Goal: Information Seeking & Learning: Compare options

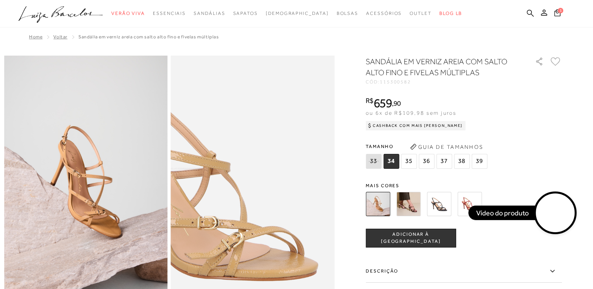
scroll to position [26, 0]
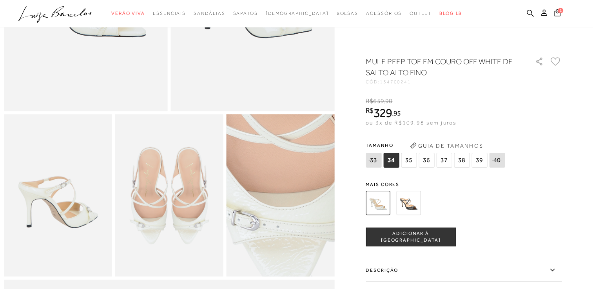
scroll to position [189, 0]
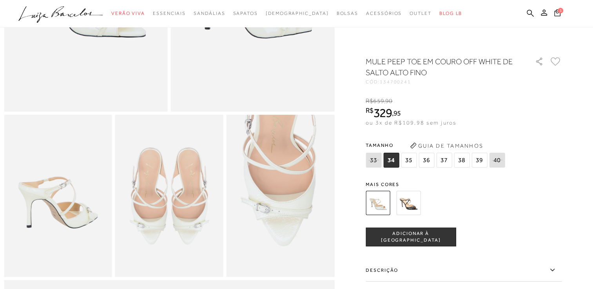
click at [410, 204] on img at bounding box center [408, 203] width 24 height 24
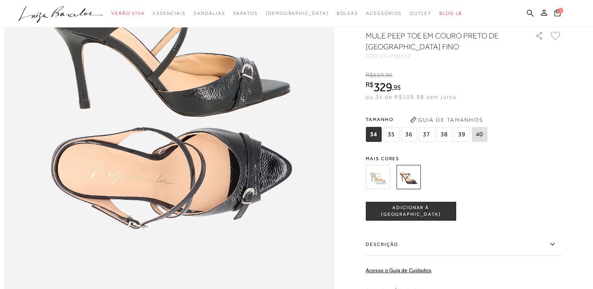
scroll to position [573, 0]
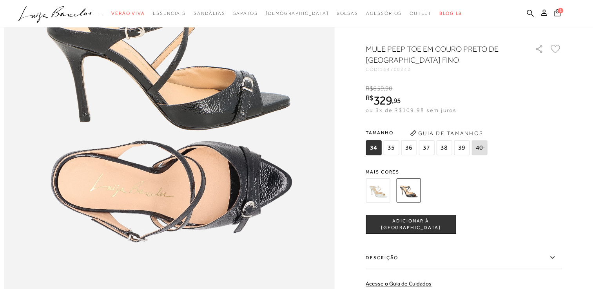
click at [381, 198] on img at bounding box center [377, 190] width 24 height 24
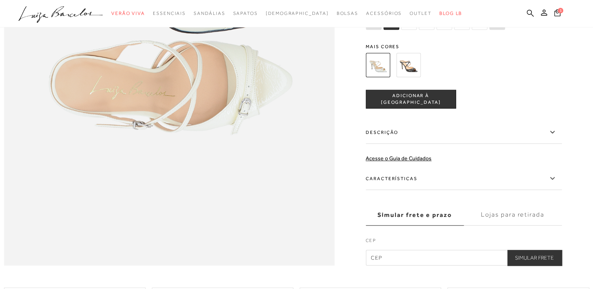
scroll to position [700, 0]
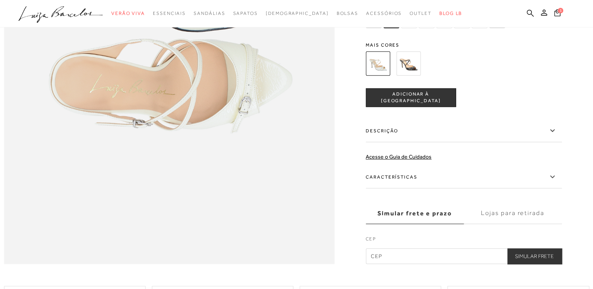
click at [553, 182] on icon at bounding box center [551, 177] width 9 height 10
click at [0, 0] on input "Características" at bounding box center [0, 0] width 0 height 0
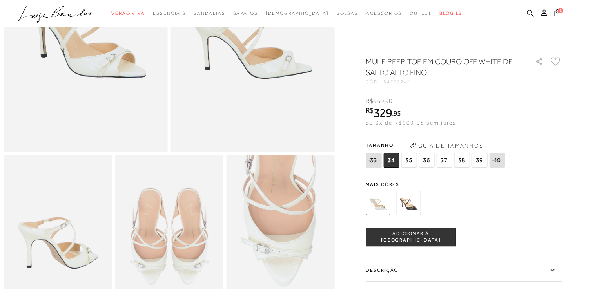
scroll to position [0, 0]
